Goal: Task Accomplishment & Management: Complete application form

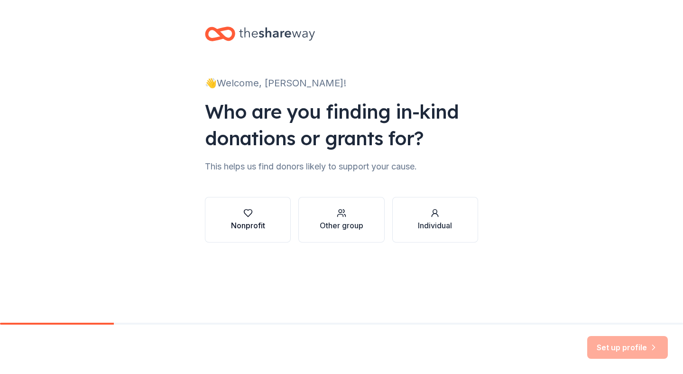
click at [252, 217] on icon "button" at bounding box center [247, 212] width 9 height 9
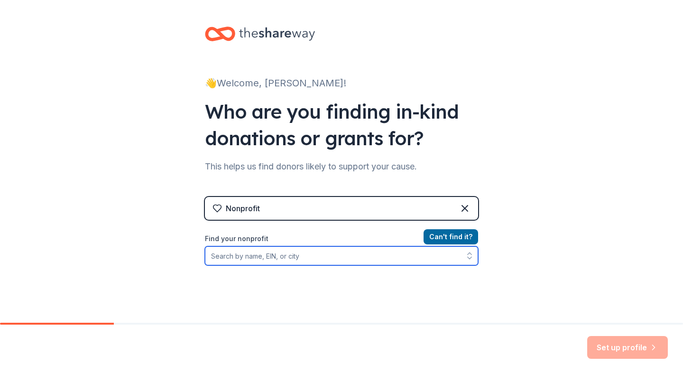
click at [313, 257] on input "Find your nonprofit" at bounding box center [341, 255] width 273 height 19
drag, startPoint x: 281, startPoint y: 259, endPoint x: 207, endPoint y: 248, distance: 75.2
click at [207, 248] on input "alien raiders" at bounding box center [341, 255] width 273 height 19
type input "robotics"
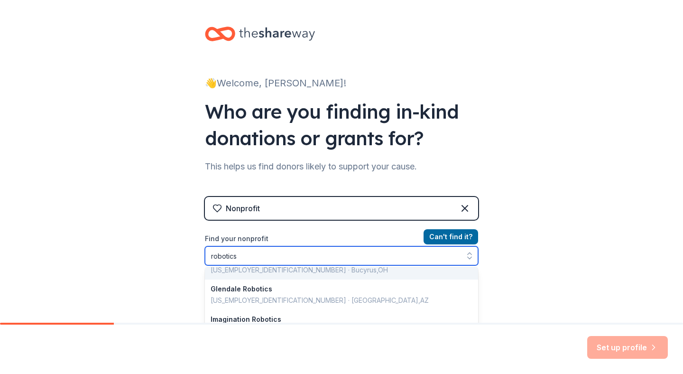
scroll to position [21, 0]
click at [211, 255] on input "robotics" at bounding box center [341, 255] width 273 height 19
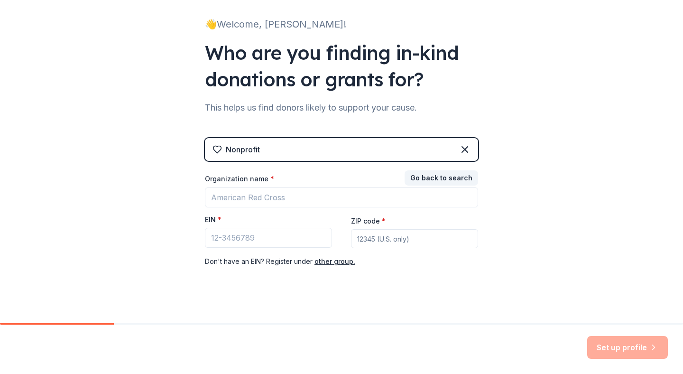
scroll to position [35, 0]
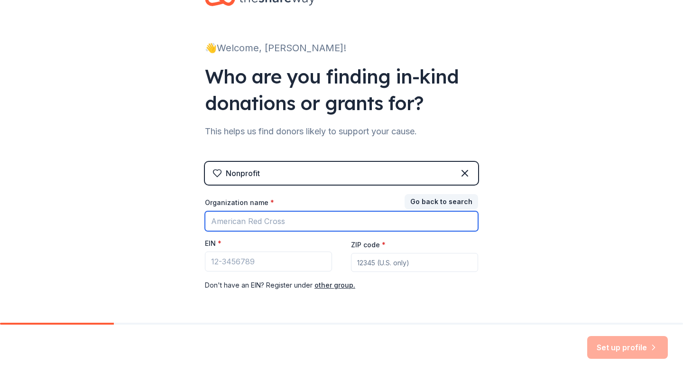
click at [243, 218] on input "Organization name *" at bounding box center [341, 221] width 273 height 20
type input "area 53 robotics"
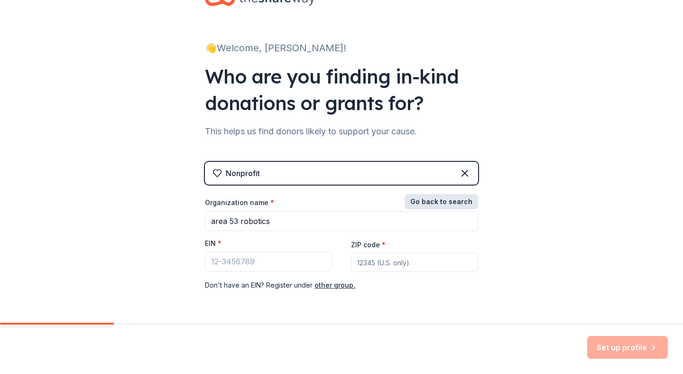
click at [449, 200] on button "Go back to search" at bounding box center [440, 201] width 73 height 15
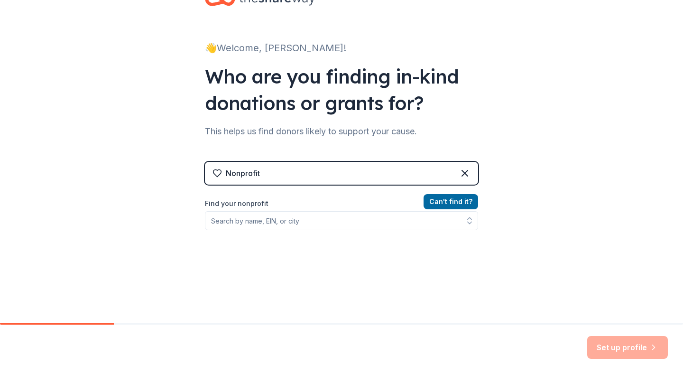
click at [285, 209] on label "Find your nonprofit" at bounding box center [341, 203] width 273 height 11
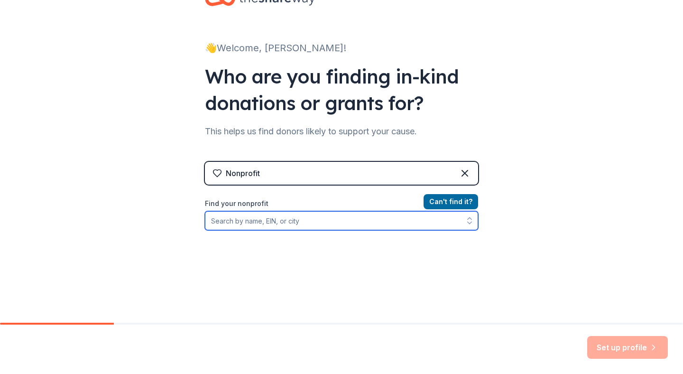
click at [283, 219] on input "Find your nonprofit" at bounding box center [341, 220] width 273 height 19
type input "r"
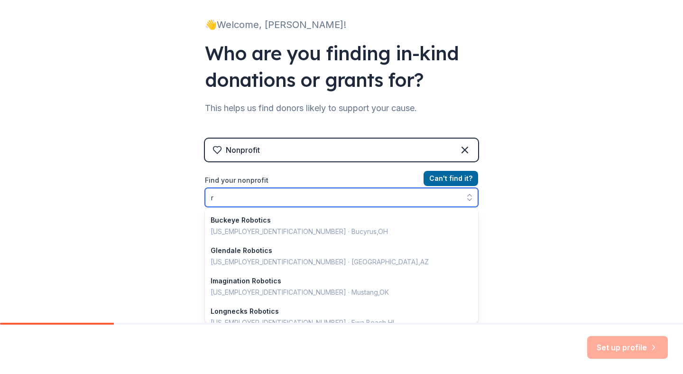
scroll to position [669, 0]
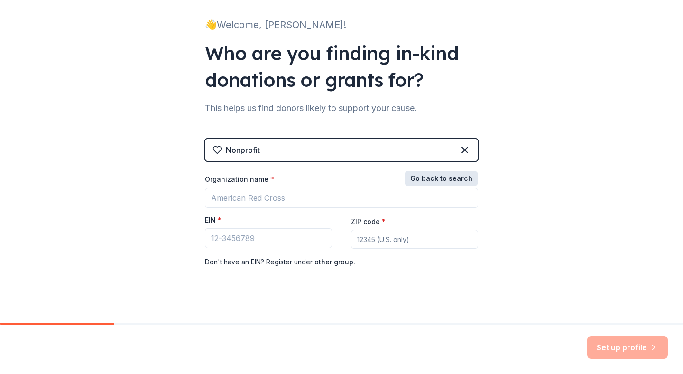
click at [432, 178] on button "Go back to search" at bounding box center [440, 178] width 73 height 15
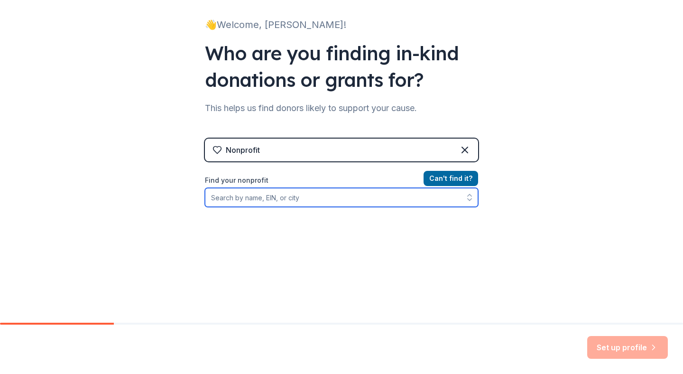
click at [259, 204] on input "Find your nonprofit" at bounding box center [341, 197] width 273 height 19
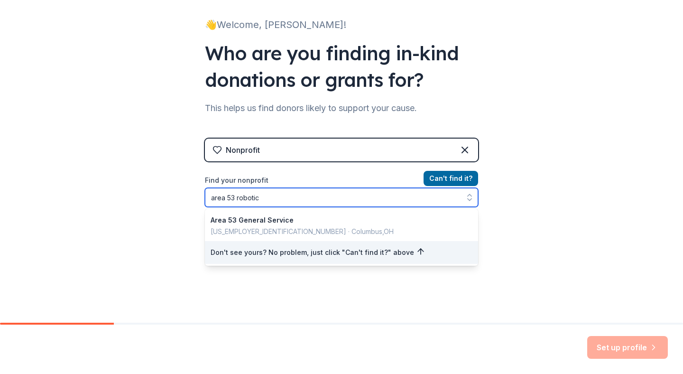
type input "area 53 robotics"
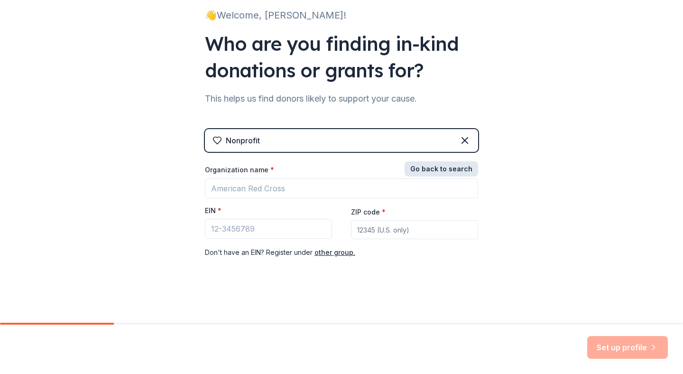
click at [451, 154] on div "Nonprofit Go back to search Organization name * EIN * ZIP code * Don ' t have a…" at bounding box center [341, 203] width 273 height 148
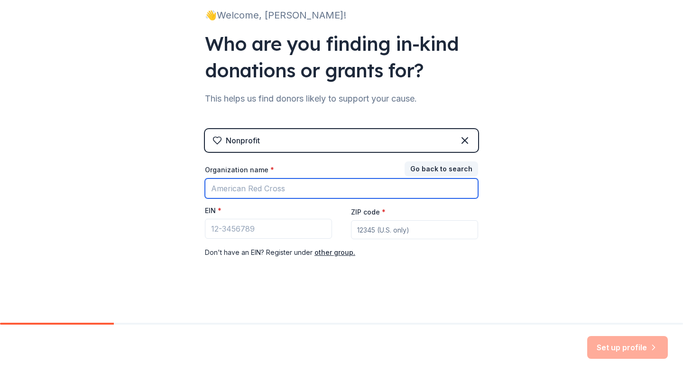
click at [274, 188] on input "Organization name *" at bounding box center [341, 188] width 273 height 20
type input "area 53 robotics"
